Goal: Navigation & Orientation: Find specific page/section

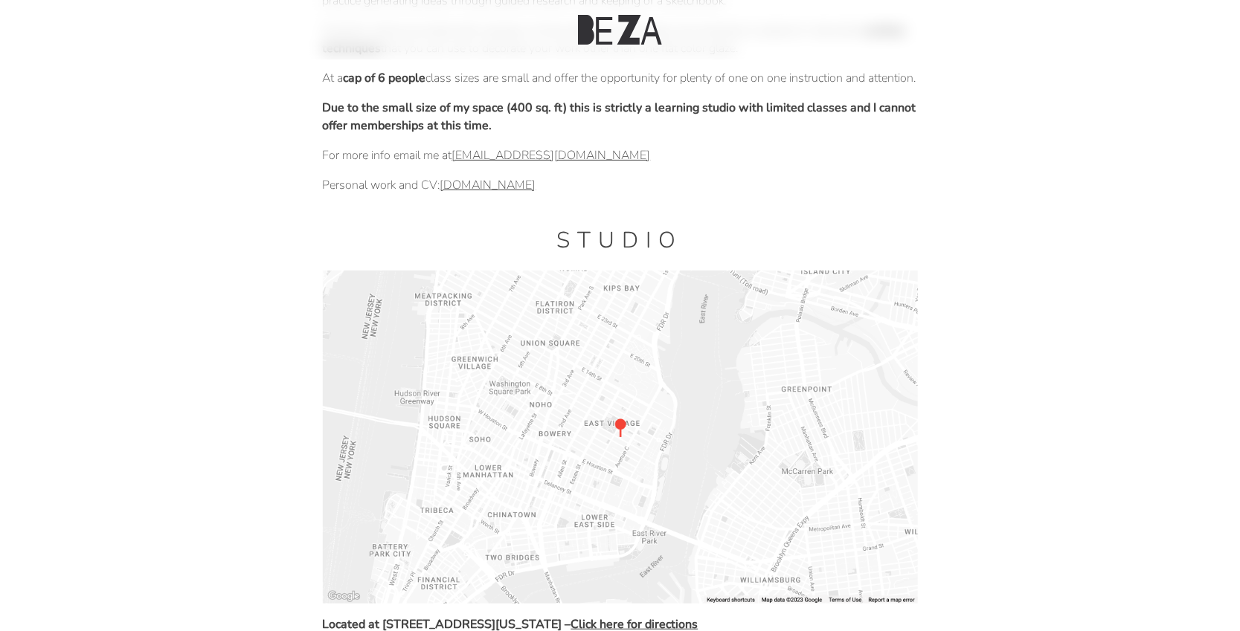
scroll to position [283, 0]
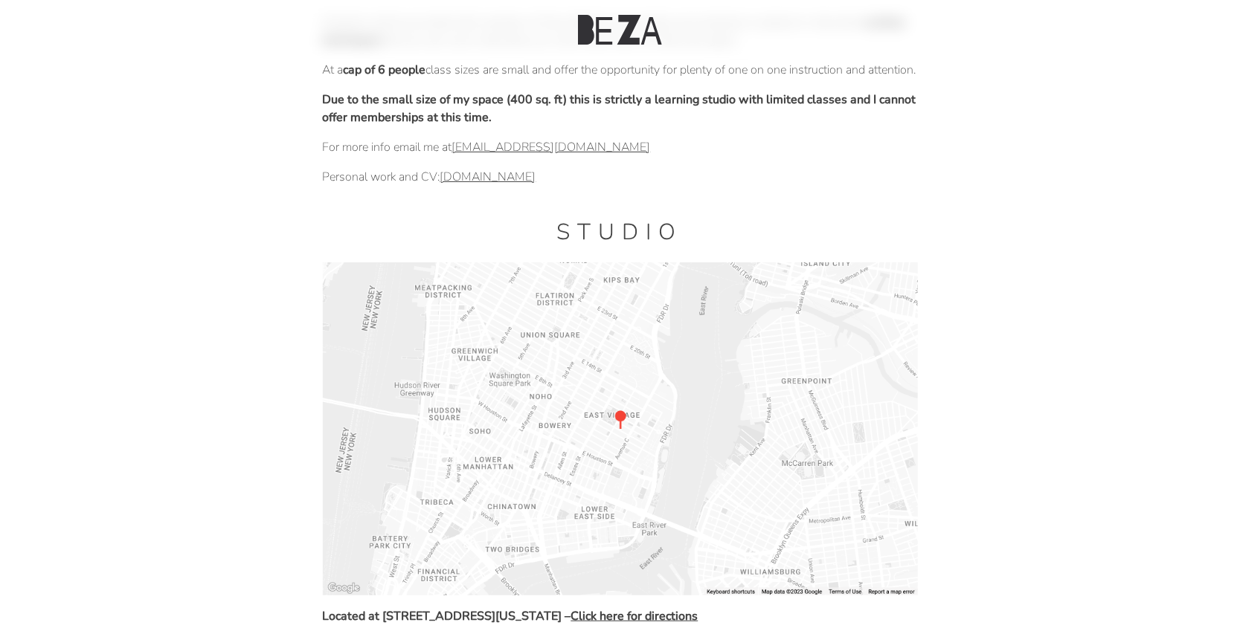
click at [445, 185] on link "alyssabeza.com" at bounding box center [488, 177] width 96 height 16
click at [504, 185] on link "alyssabeza.com" at bounding box center [488, 177] width 96 height 16
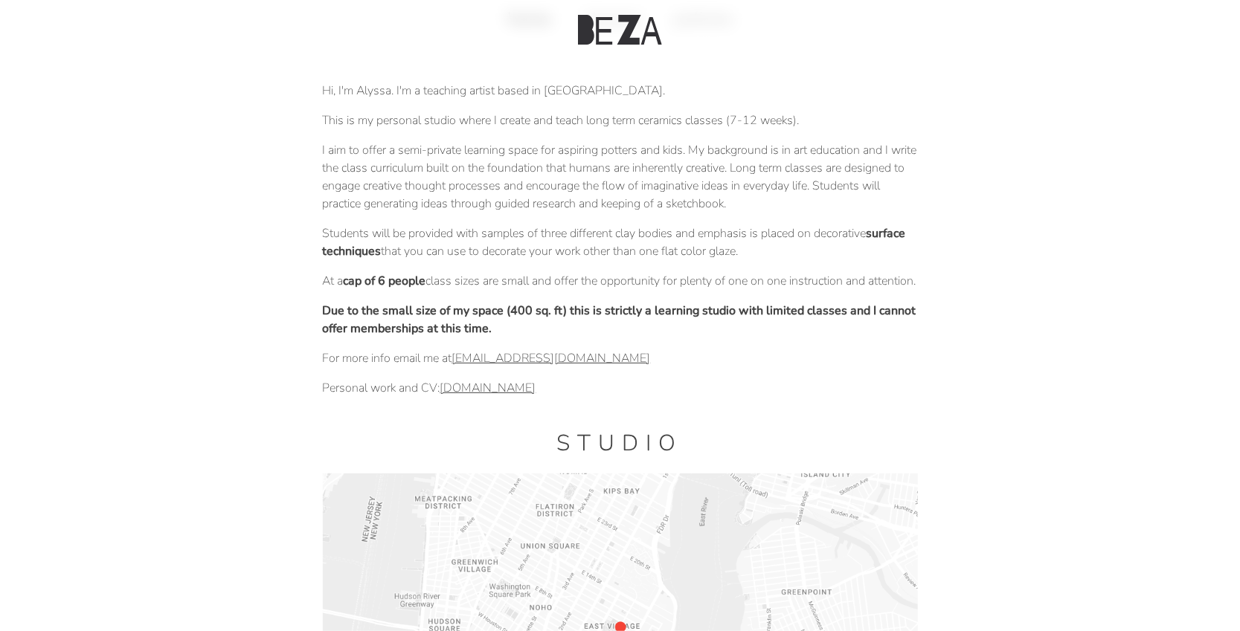
scroll to position [0, 0]
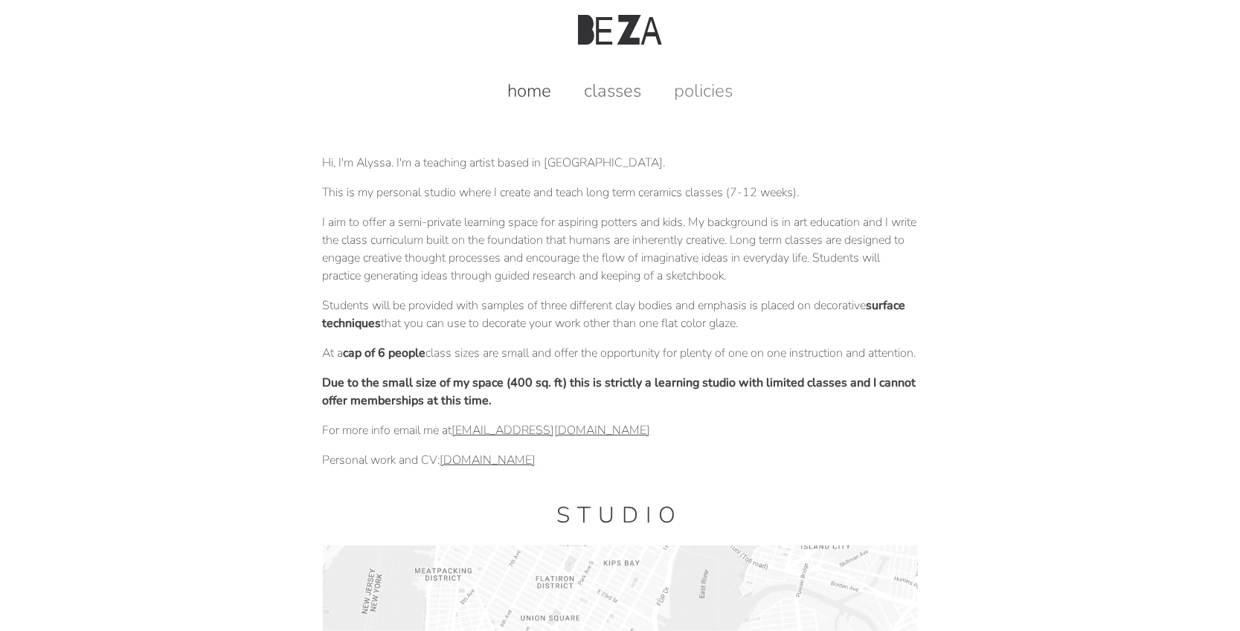
click at [626, 94] on link "classes" at bounding box center [612, 91] width 87 height 24
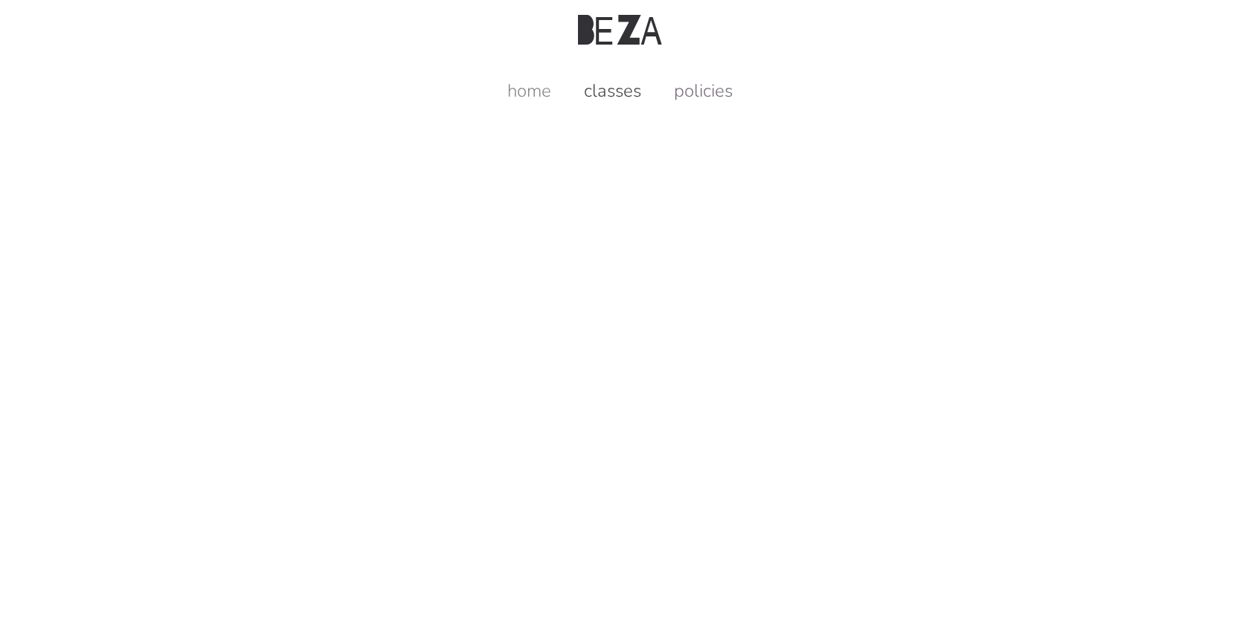
click at [699, 91] on link "policies" at bounding box center [703, 91] width 88 height 24
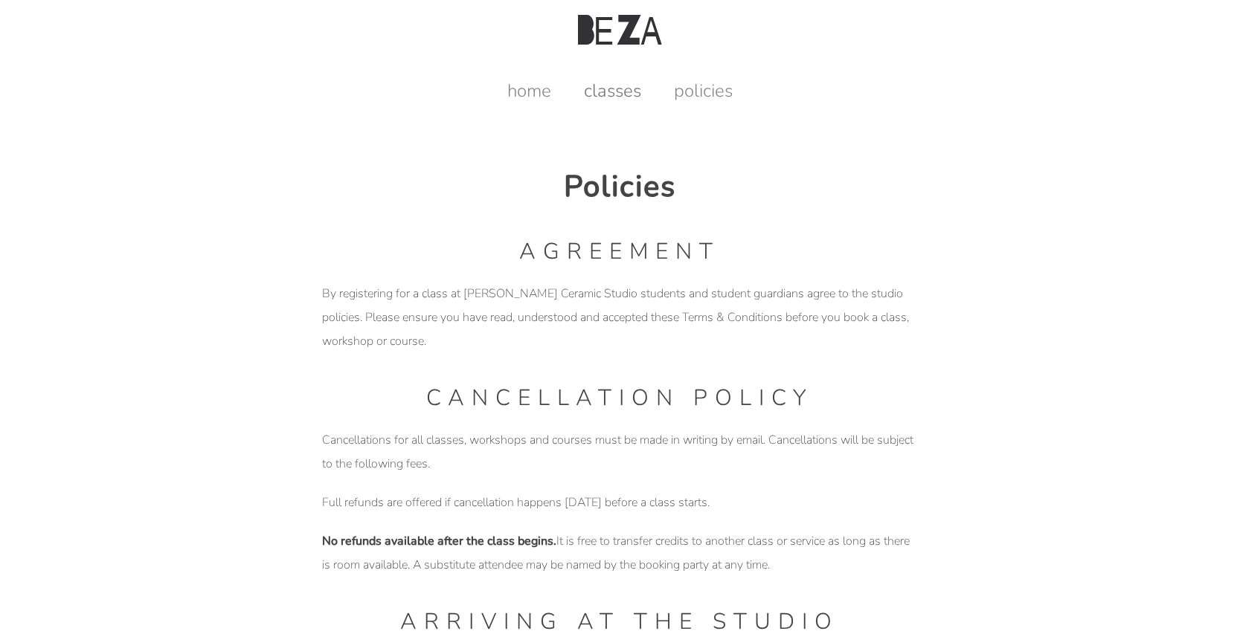
click at [607, 102] on link "classes" at bounding box center [612, 91] width 87 height 24
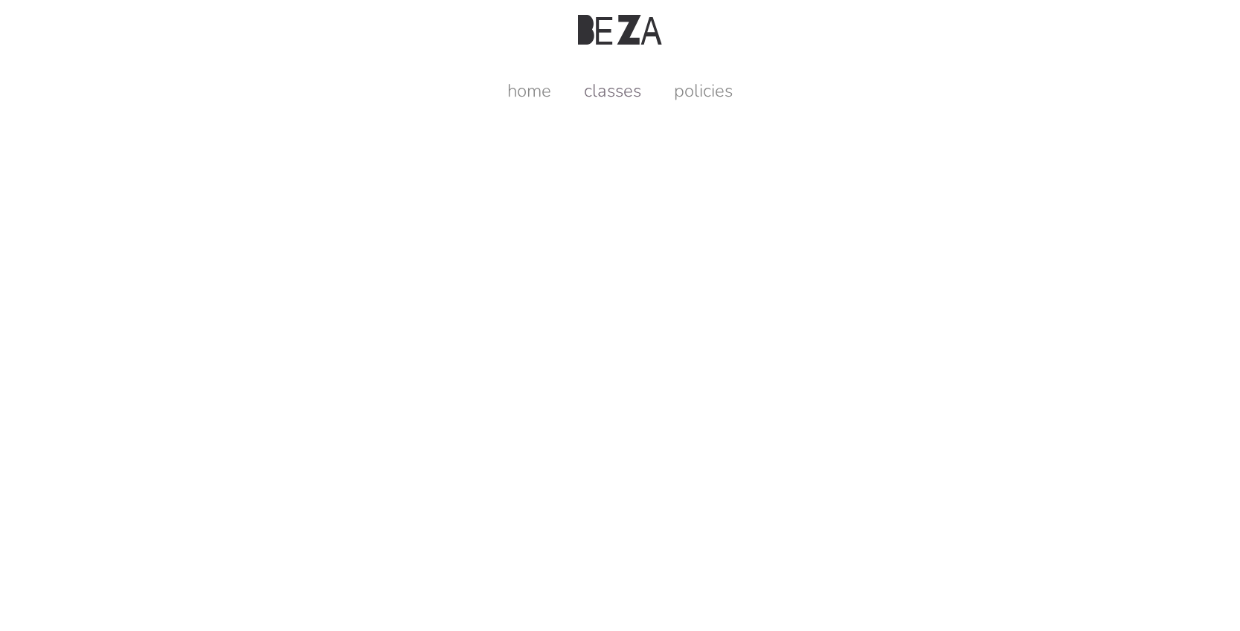
click at [614, 88] on link "classes" at bounding box center [612, 91] width 87 height 24
click at [533, 88] on link "home" at bounding box center [529, 91] width 74 height 24
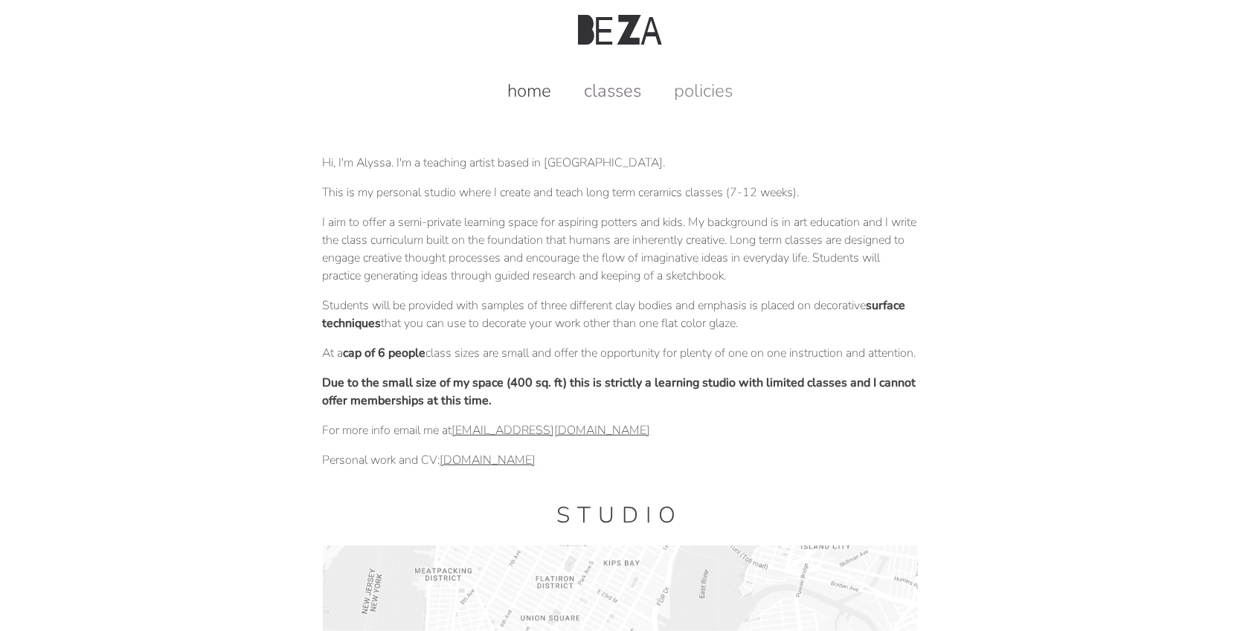
click at [608, 88] on link "classes" at bounding box center [612, 91] width 87 height 24
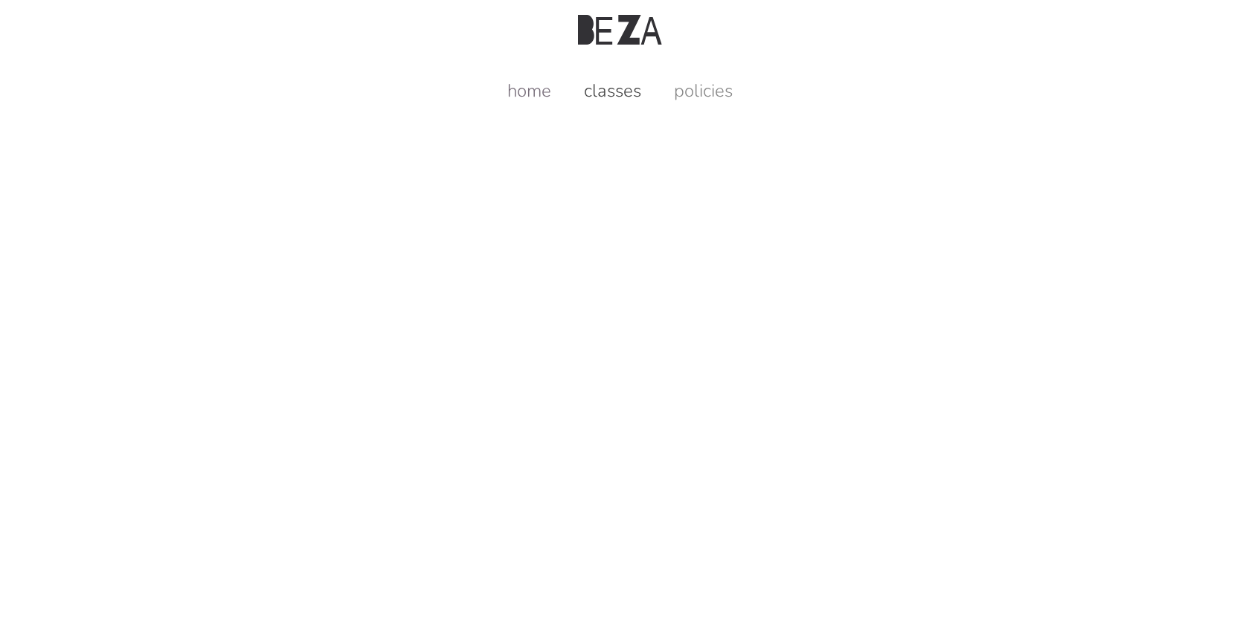
click at [518, 83] on link "home" at bounding box center [529, 91] width 74 height 24
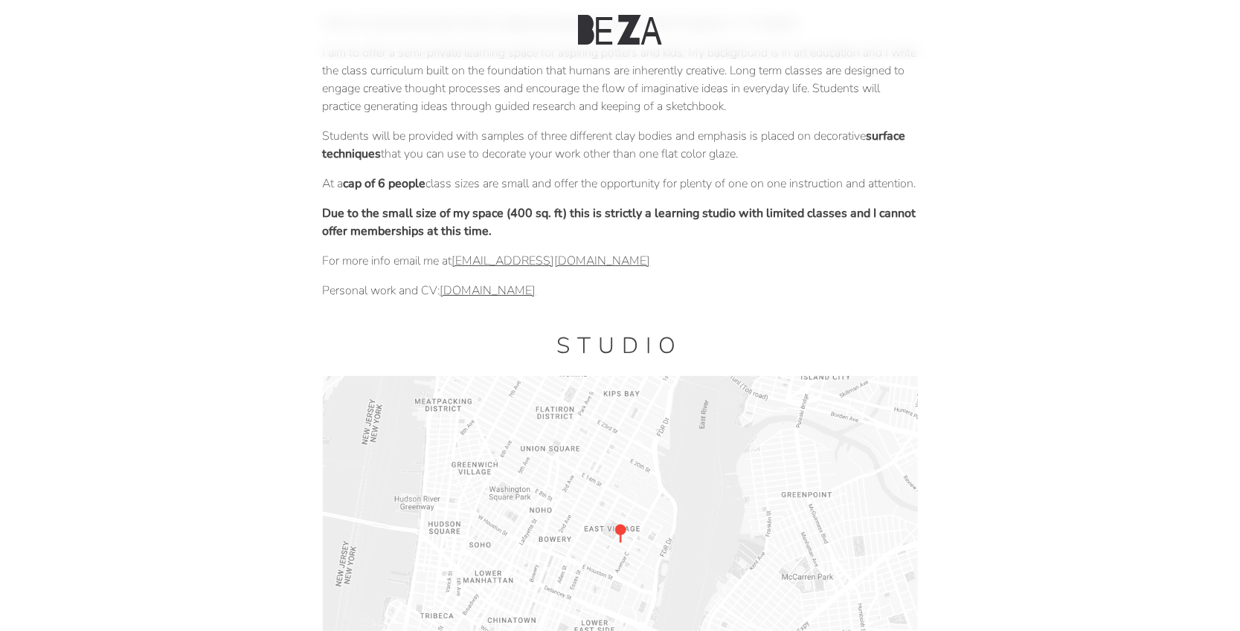
scroll to position [172, 0]
